Goal: Navigation & Orientation: Find specific page/section

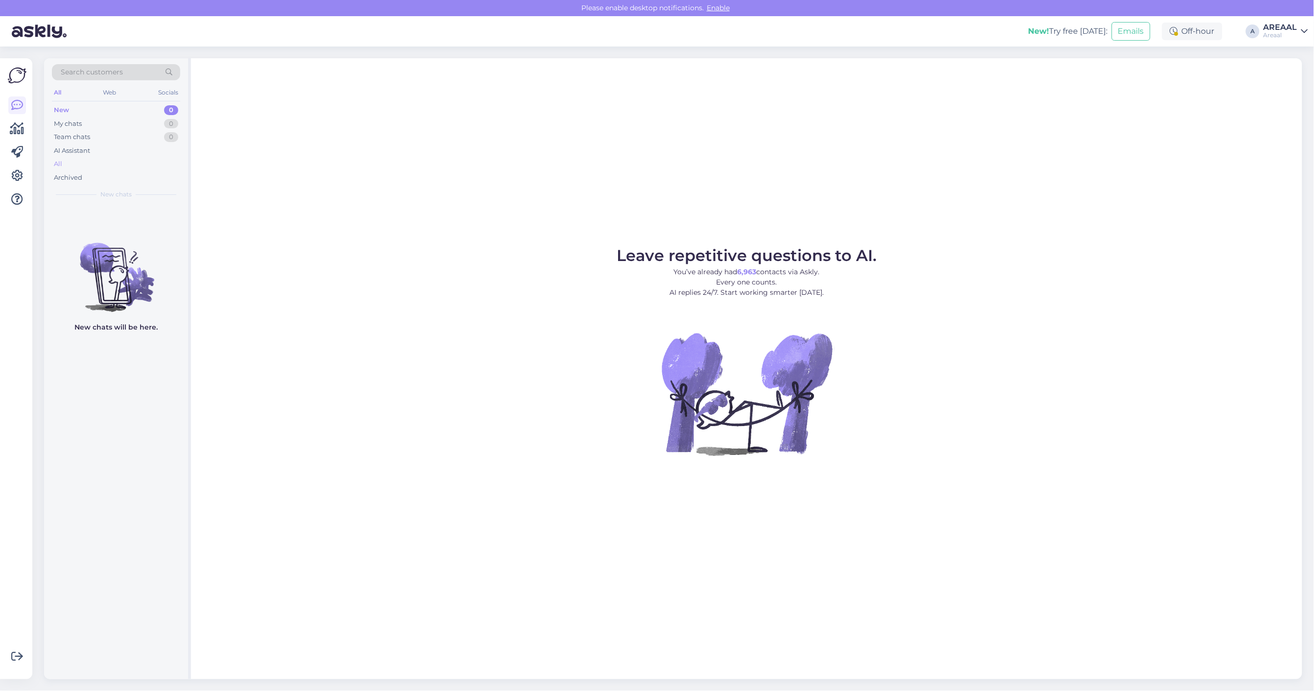
click at [109, 165] on div "All" at bounding box center [116, 164] width 128 height 14
click at [1071, 159] on div "Leave repetitive questions to AI. You’ve already had 6,963 contacts via Askly. …" at bounding box center [746, 368] width 1111 height 621
click at [65, 160] on div "All" at bounding box center [116, 164] width 128 height 14
